Goal: Information Seeking & Learning: Learn about a topic

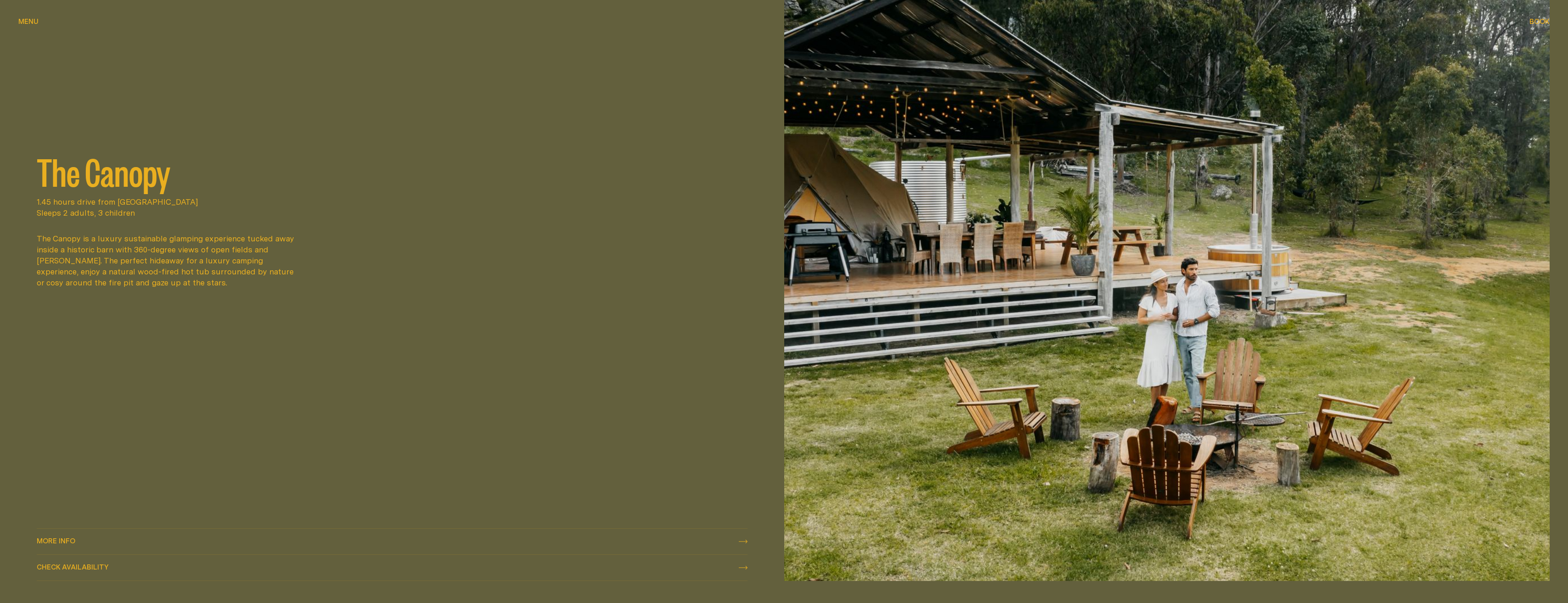
scroll to position [1514, 0]
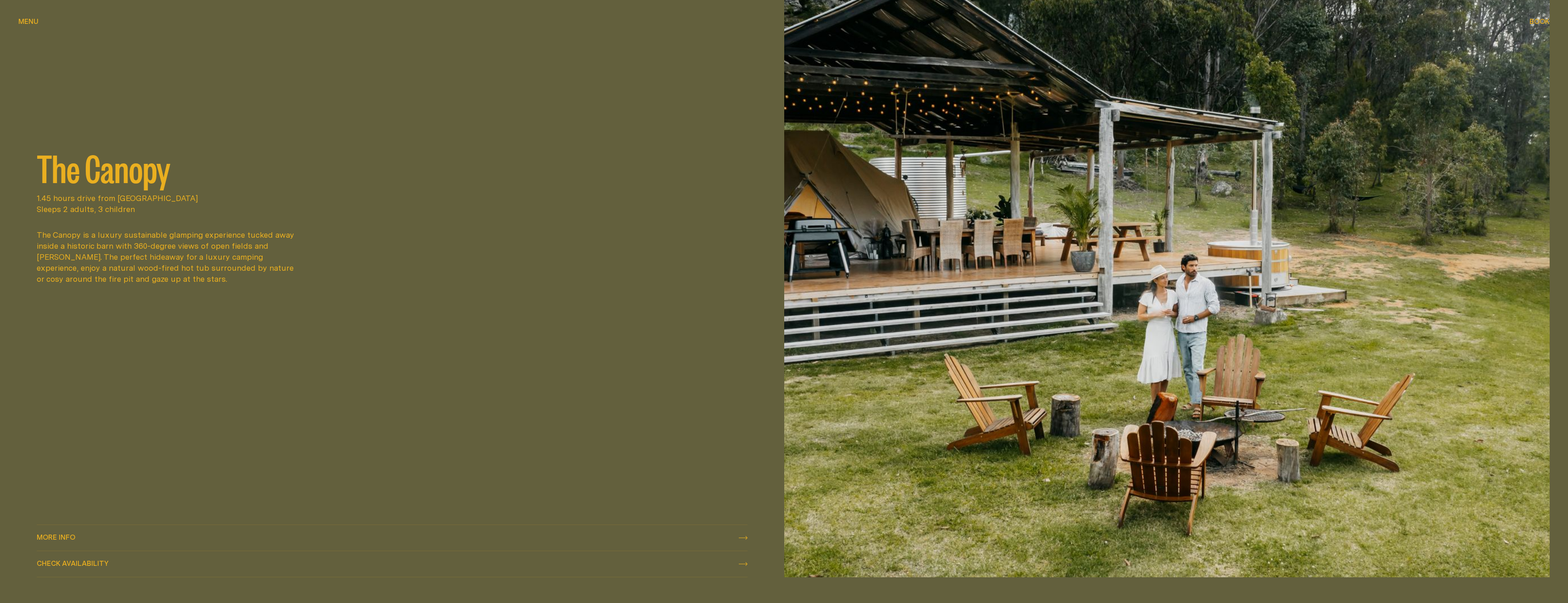
click at [743, 537] on icon at bounding box center [743, 538] width 9 height 4
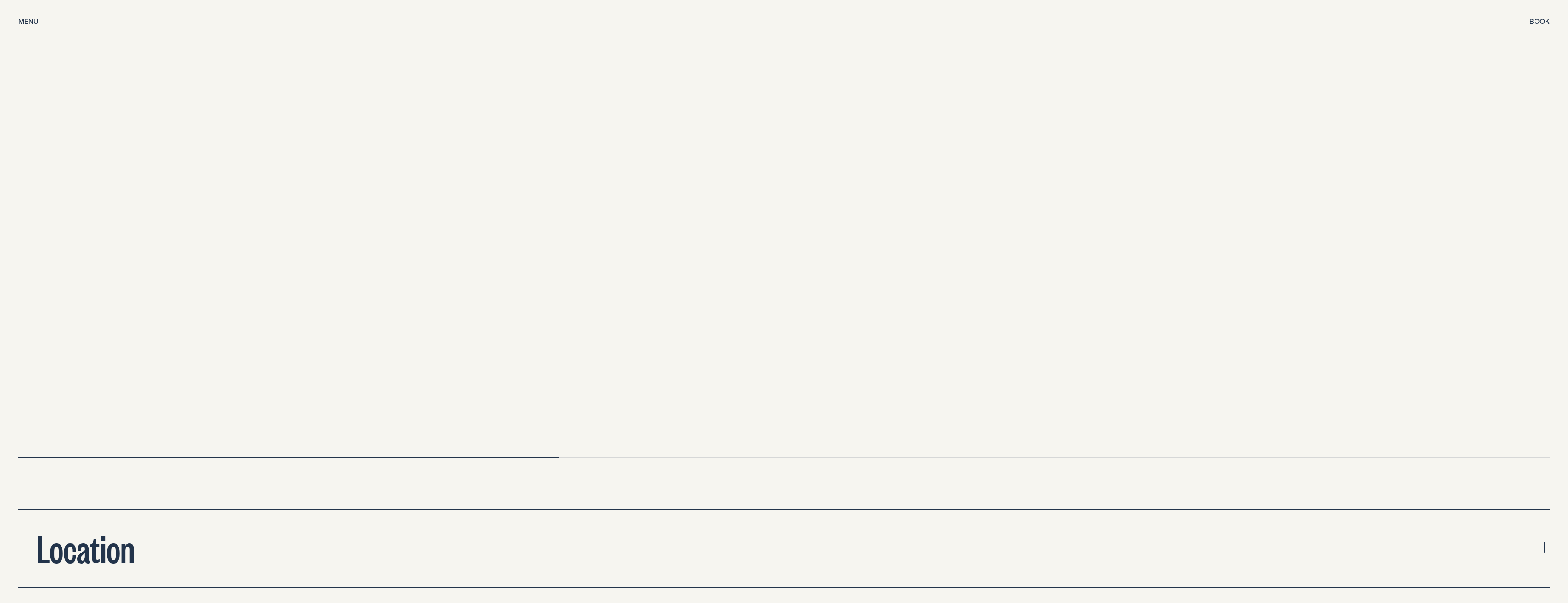
scroll to position [3945, 0]
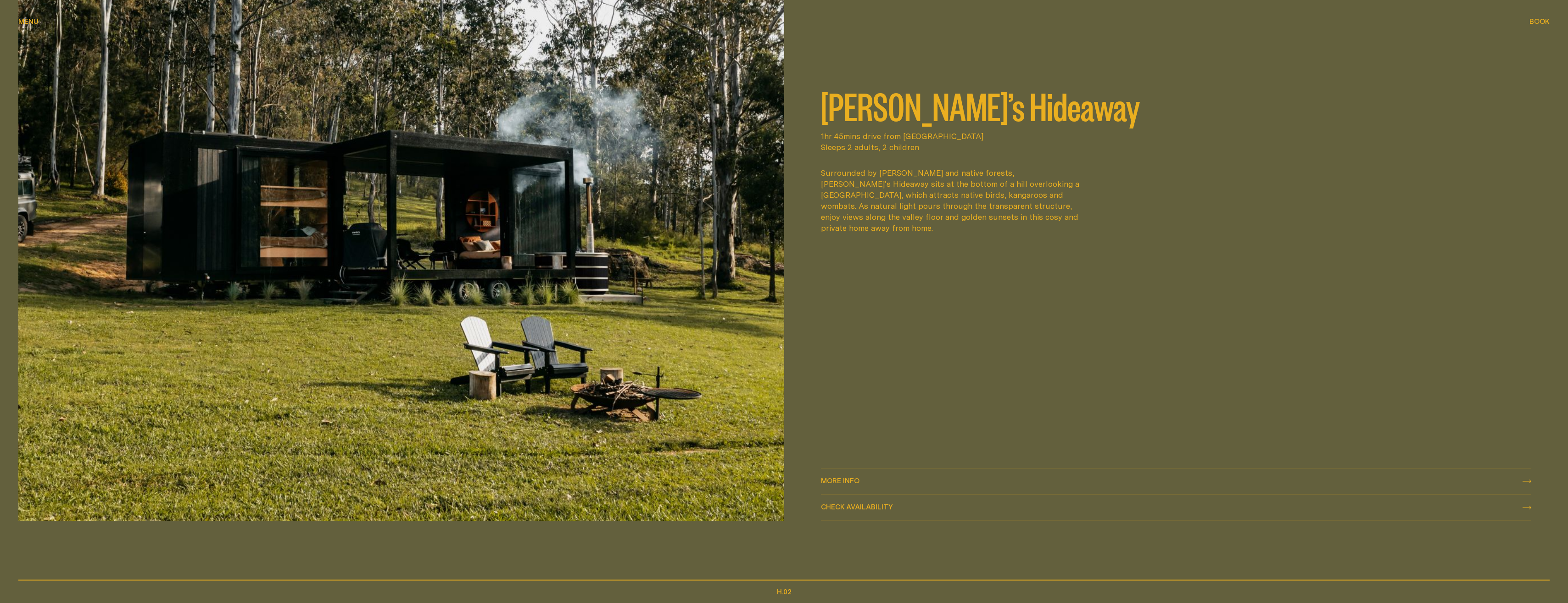
scroll to position [780, 0]
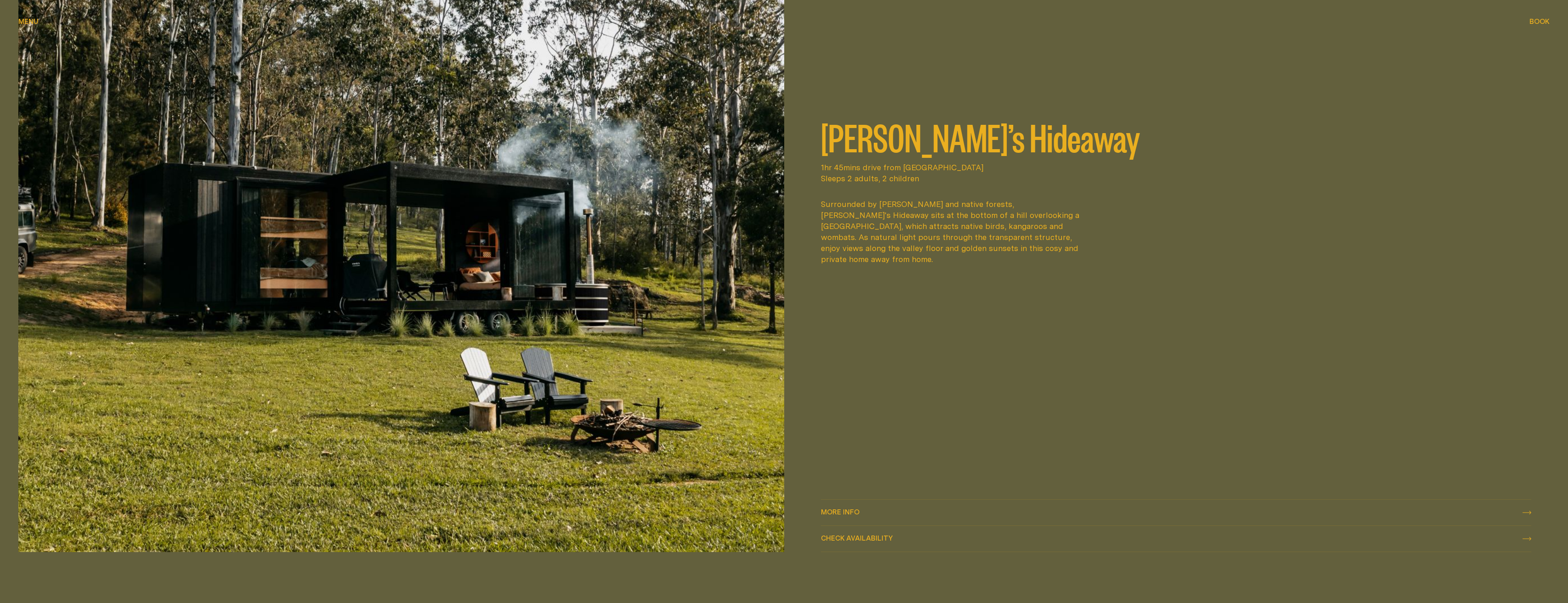
click at [849, 510] on span "More info" at bounding box center [840, 511] width 38 height 7
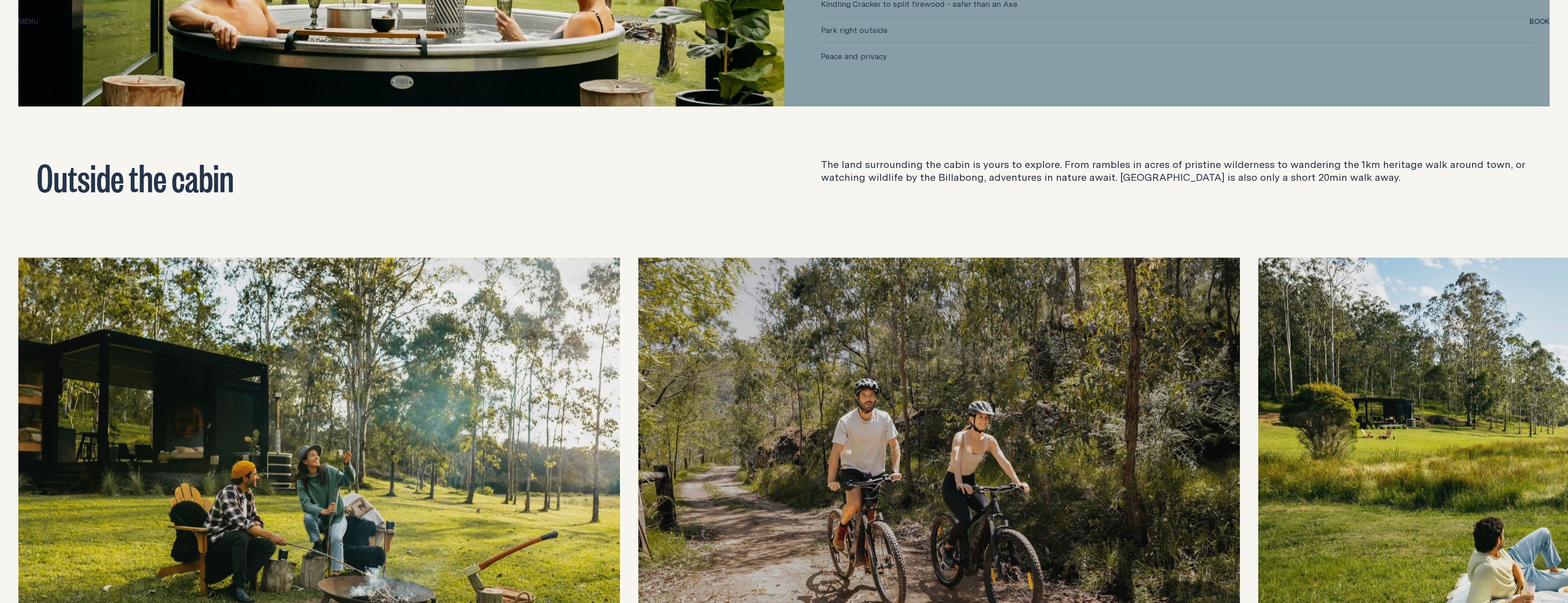
scroll to position [3624, 0]
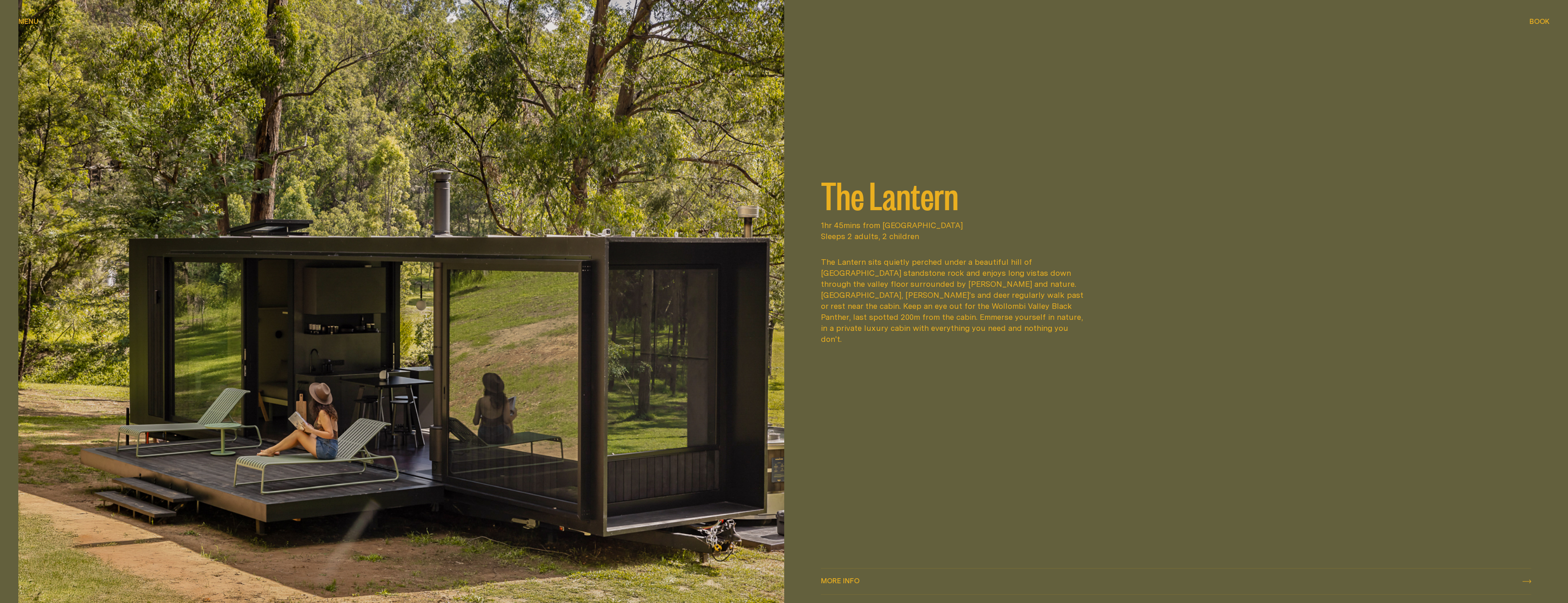
scroll to position [2340, 0]
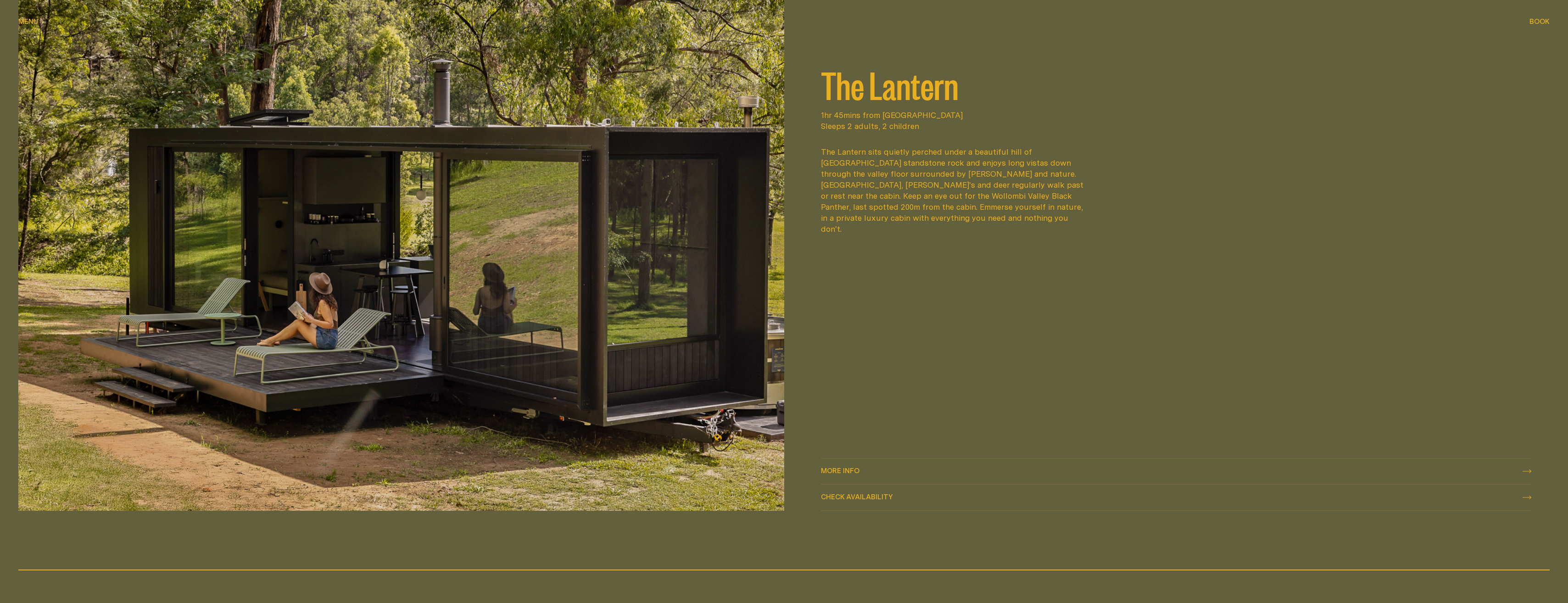
click at [840, 470] on span "More info" at bounding box center [840, 470] width 38 height 7
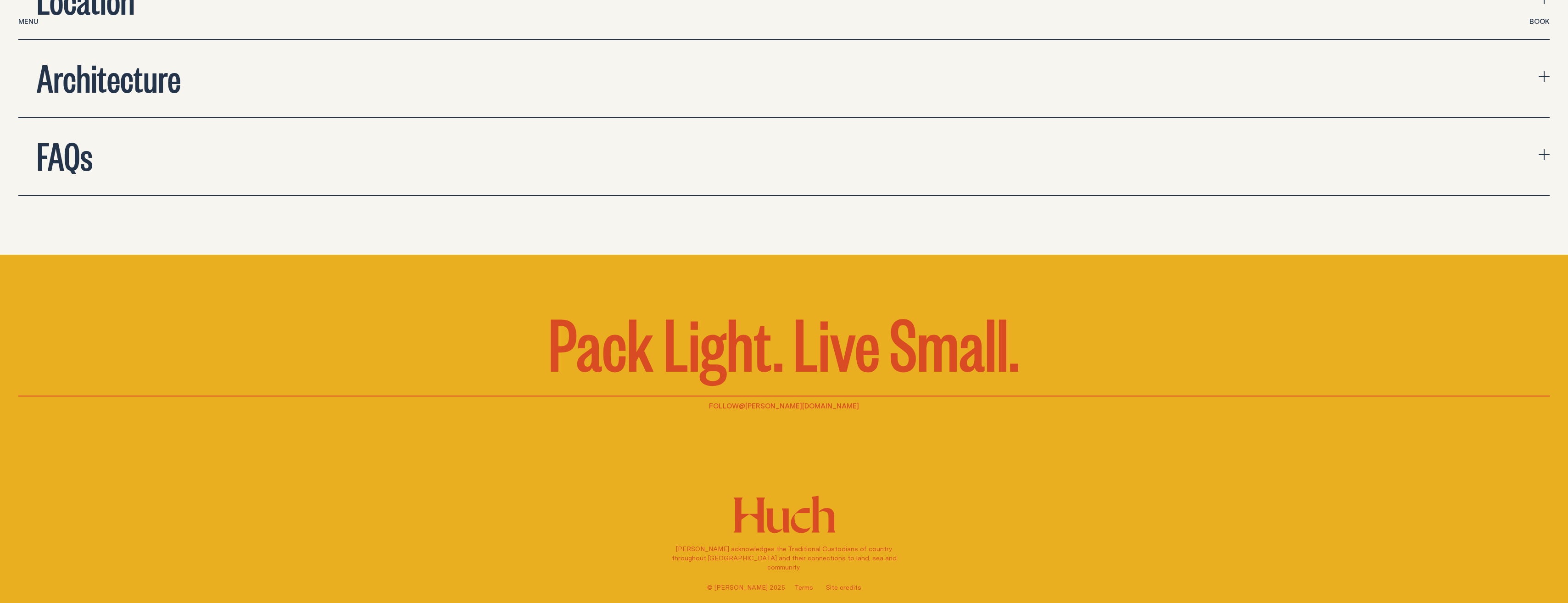
scroll to position [4404, 0]
